Goal: Task Accomplishment & Management: Complete application form

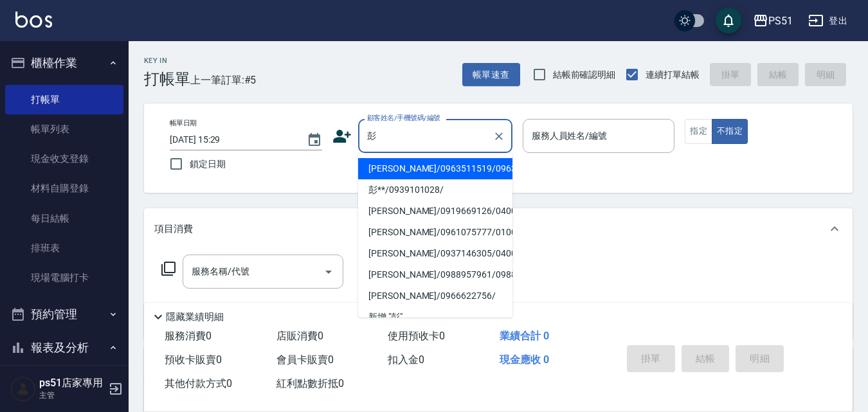
click at [397, 174] on li "[PERSON_NAME]/0963511519/0963511519" at bounding box center [435, 168] width 154 height 21
type input "[PERSON_NAME]/0963511519/0963511519"
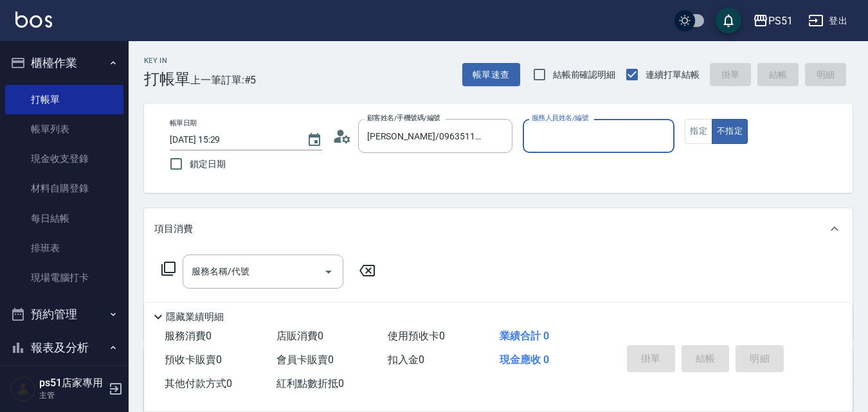
type input "Bella-4"
click at [265, 267] on input "服務名稱/代號" at bounding box center [253, 271] width 130 height 23
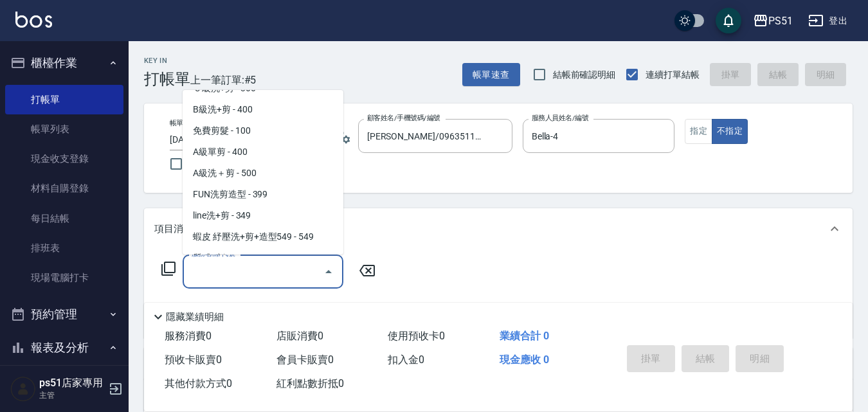
scroll to position [450, 0]
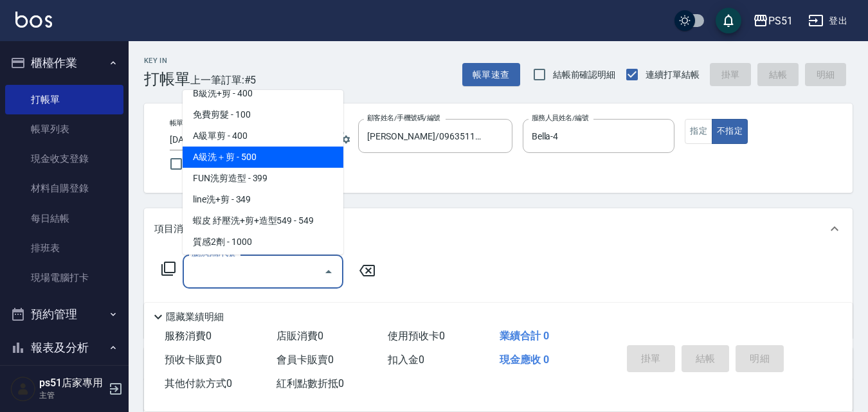
click at [272, 163] on span "A級洗＋剪 - 500" at bounding box center [263, 157] width 161 height 21
type input "A級洗＋剪(207)"
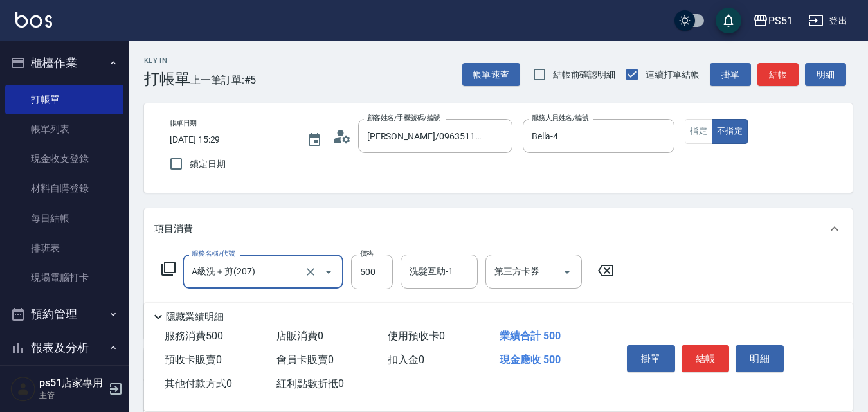
click at [446, 274] on div "洗髮互助-1 洗髮互助-1" at bounding box center [439, 272] width 77 height 34
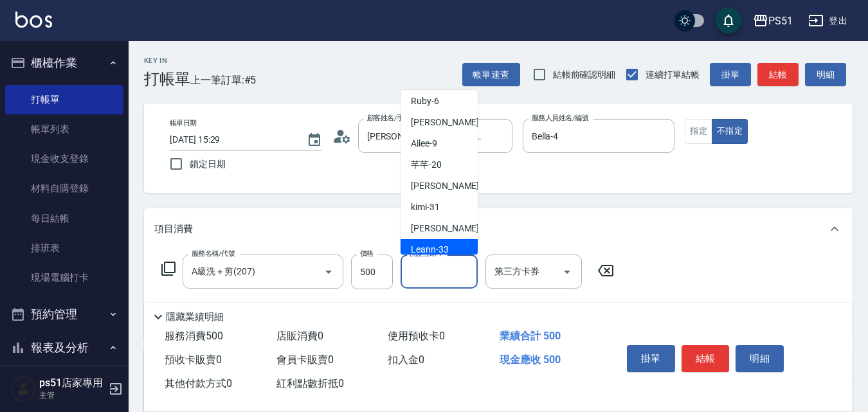
scroll to position [150, 0]
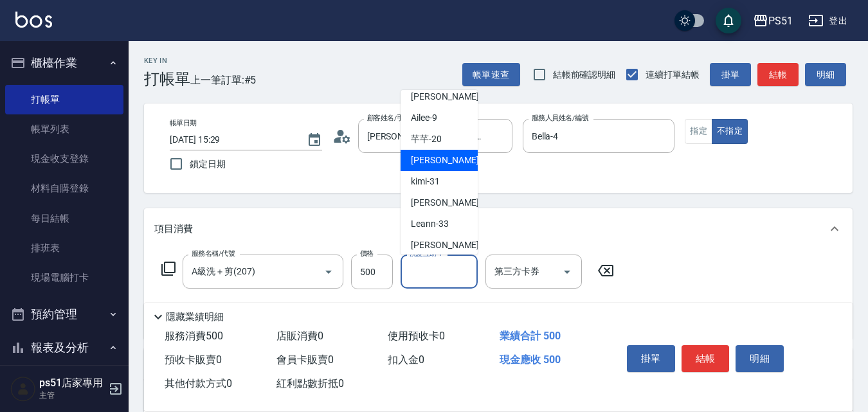
click at [438, 160] on span "[PERSON_NAME] -23" at bounding box center [451, 161] width 81 height 14
type input "孝恩-23"
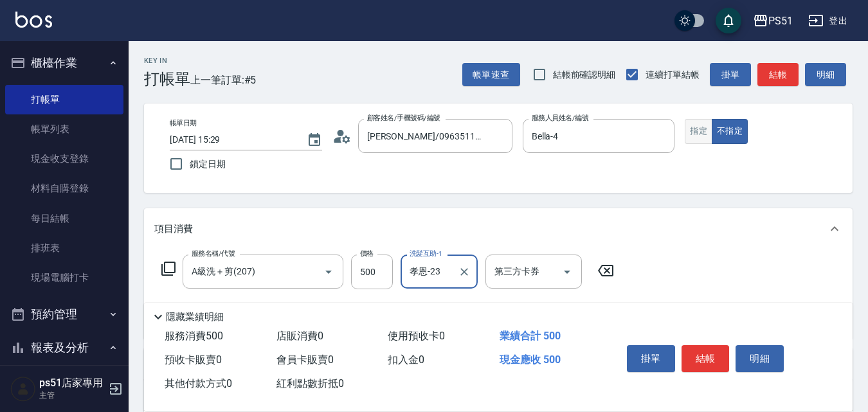
click at [706, 140] on button "指定" at bounding box center [699, 131] width 28 height 25
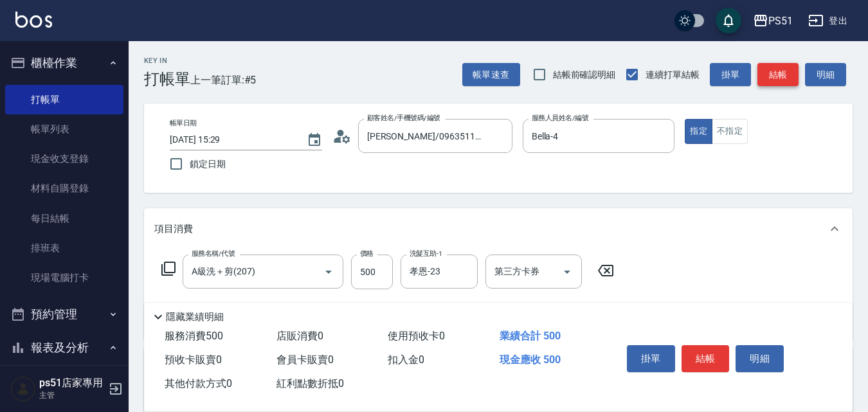
click at [772, 73] on button "結帳" at bounding box center [777, 75] width 41 height 24
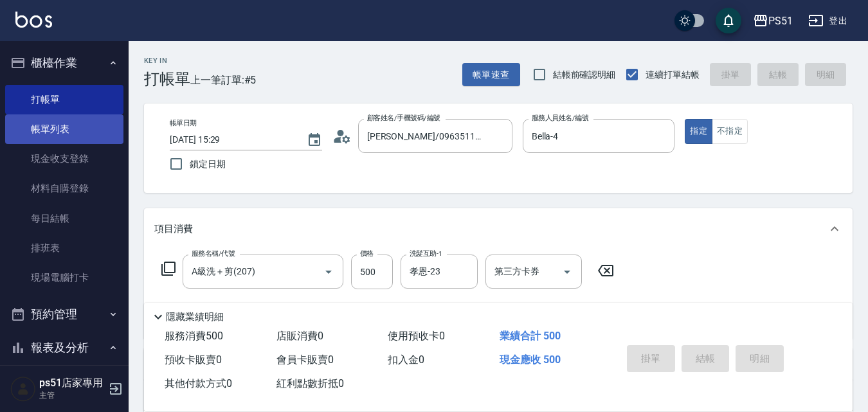
type input "[DATE] 17:05"
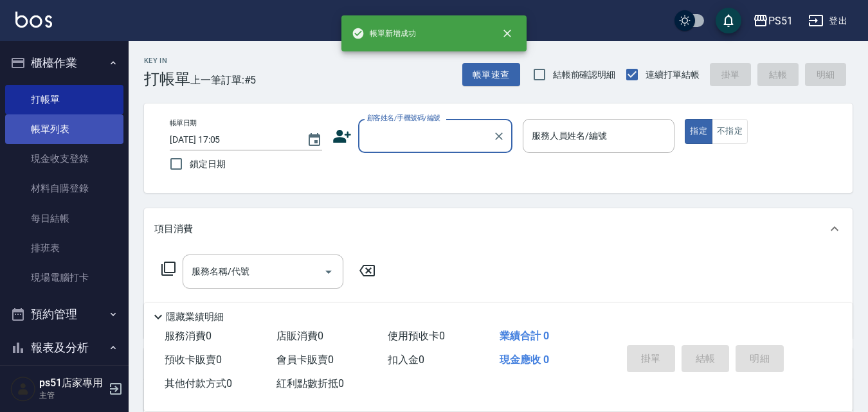
scroll to position [0, 0]
click at [69, 134] on link "帳單列表" at bounding box center [64, 129] width 118 height 30
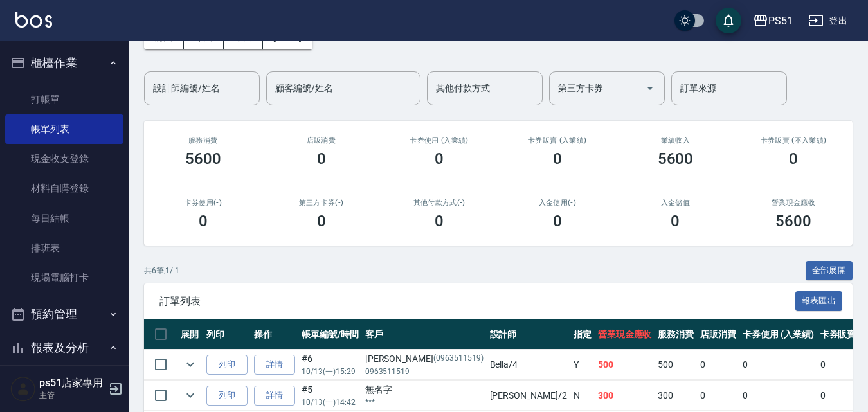
scroll to position [260, 0]
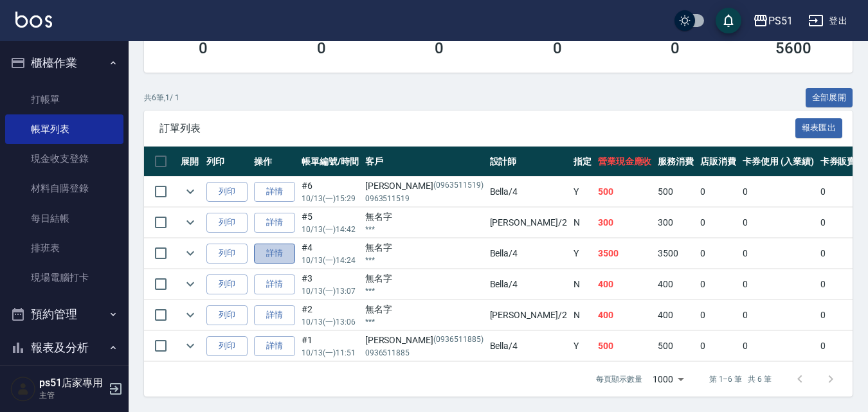
click at [269, 244] on link "詳情" at bounding box center [274, 254] width 41 height 20
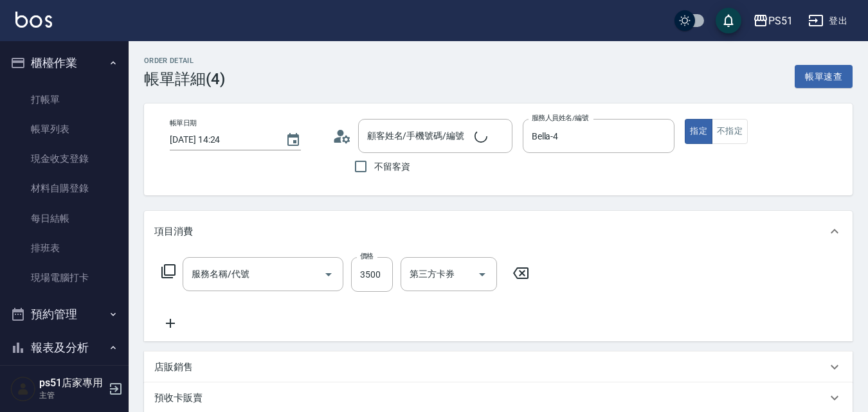
type input "[DATE] 14:24"
type input "Bella-4"
type input "基本染髮(401)"
type input "無名字/***/null"
click at [535, 280] on input "技術協助-1" at bounding box center [524, 274] width 66 height 23
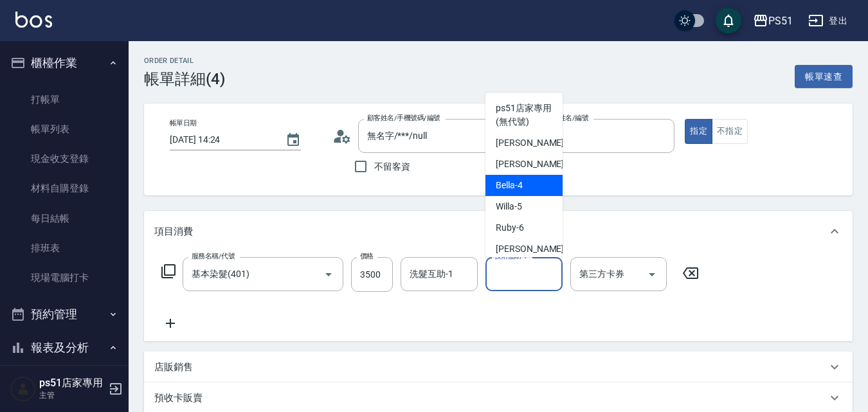
scroll to position [150, 0]
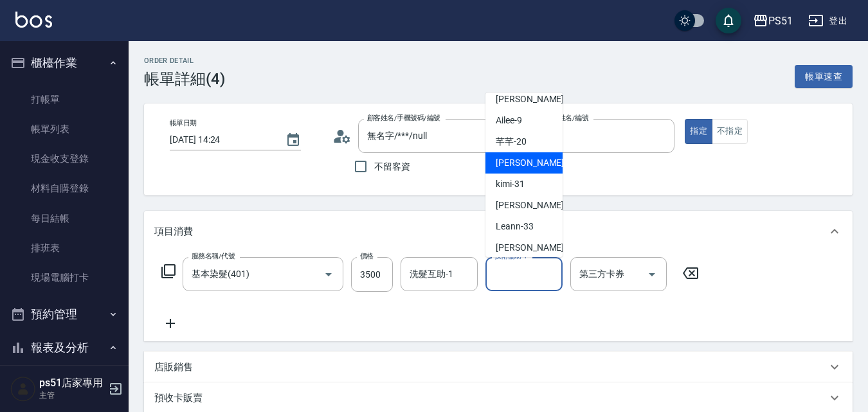
click at [530, 167] on div "[PERSON_NAME] -23" at bounding box center [523, 162] width 77 height 21
type input "孝恩-23"
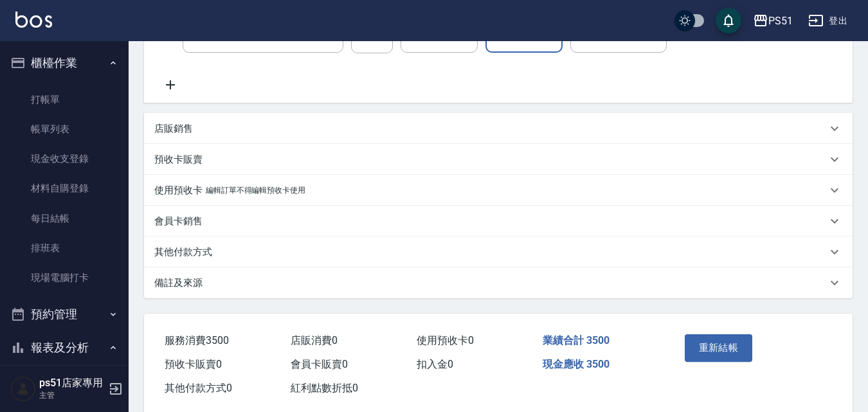
scroll to position [264, 0]
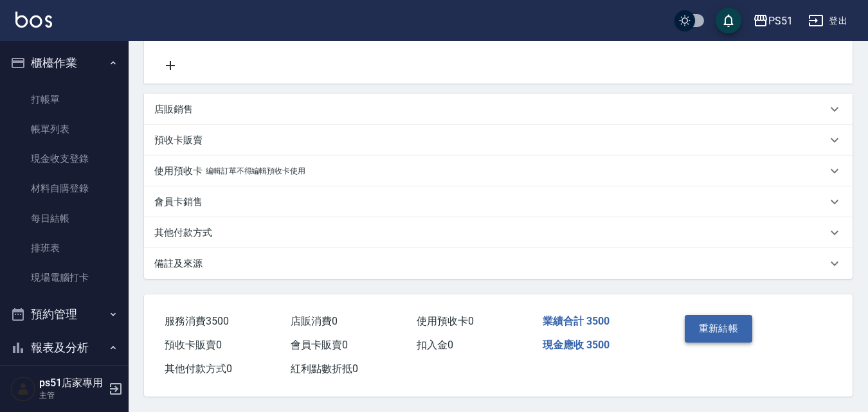
click at [737, 315] on button "重新結帳" at bounding box center [719, 328] width 68 height 27
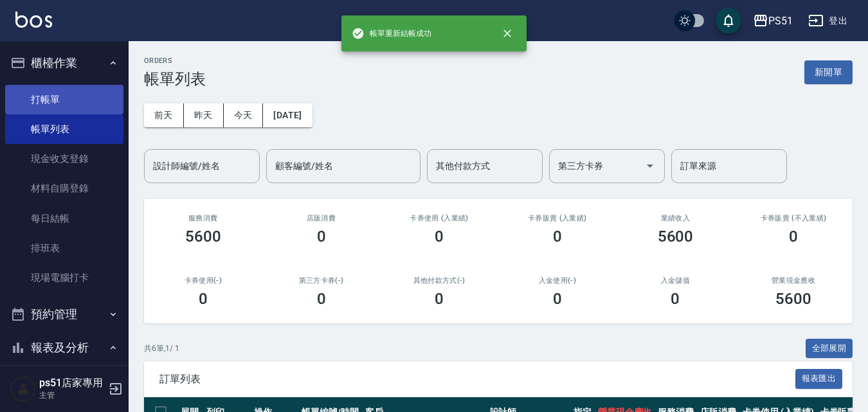
click at [65, 97] on link "打帳單" at bounding box center [64, 100] width 118 height 30
